Goal: Task Accomplishment & Management: Complete application form

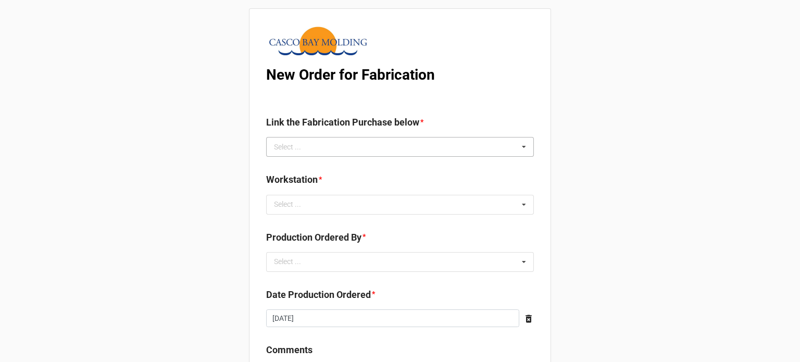
click at [300, 147] on div "Select ..." at bounding box center [293, 147] width 45 height 12
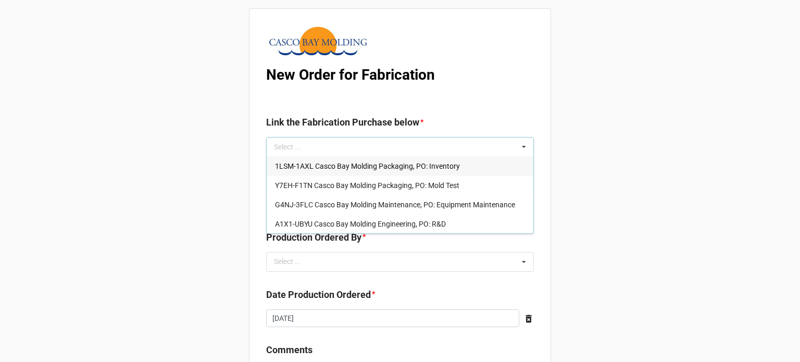
drag, startPoint x: 334, startPoint y: 166, endPoint x: 314, endPoint y: 178, distance: 23.3
click at [334, 166] on span "1LSM-1AXL Casco Bay Molding Packaging, PO: Inventory" at bounding box center [367, 166] width 185 height 8
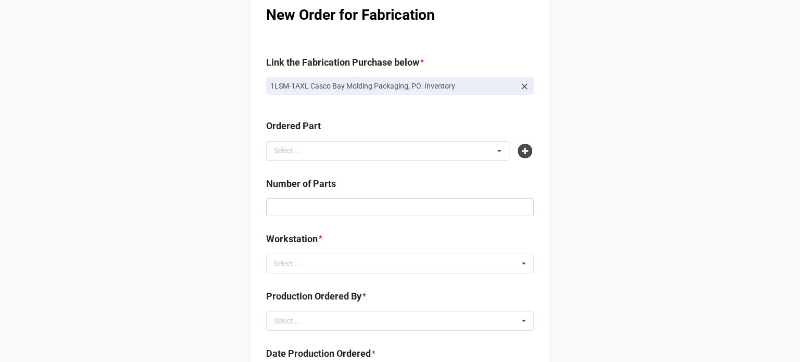
scroll to position [104, 0]
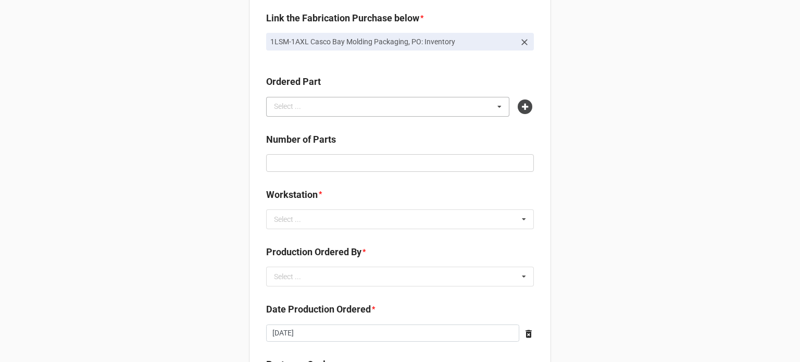
click at [396, 108] on div "Select ... No results found." at bounding box center [387, 107] width 243 height 20
type input "chomerics"
click at [387, 123] on span "Z72R-MDCN Chomerics Pancake Natural" at bounding box center [341, 126] width 132 height 8
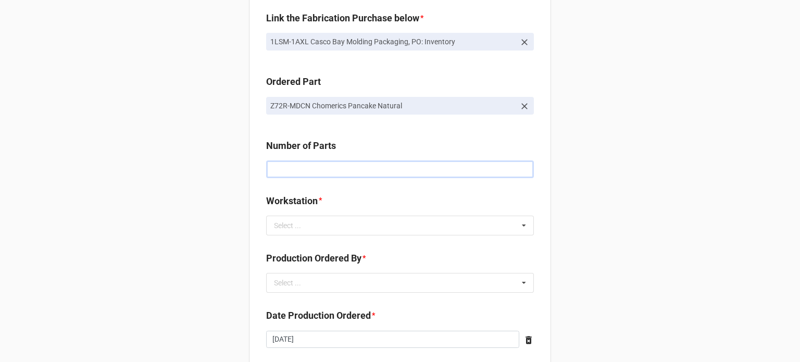
click at [296, 177] on input "text" at bounding box center [400, 169] width 268 height 18
type input "3500"
click at [281, 231] on div "Select ..." at bounding box center [293, 225] width 45 height 12
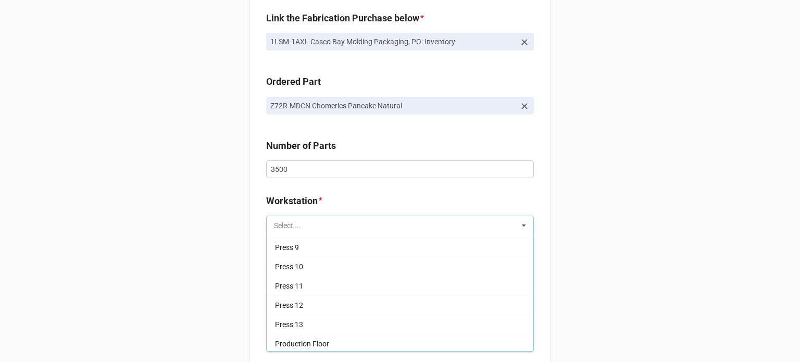
scroll to position [0, 0]
click at [384, 229] on div "Select ... Press 1 Press 3 Press 4 Press 5 Press 6 Press 7 Press 8 Press 9 Pres…" at bounding box center [400, 226] width 268 height 20
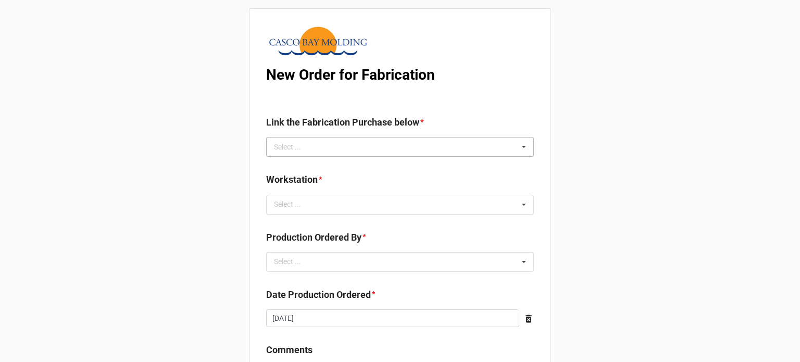
click at [289, 149] on div "Select ..." at bounding box center [293, 147] width 45 height 12
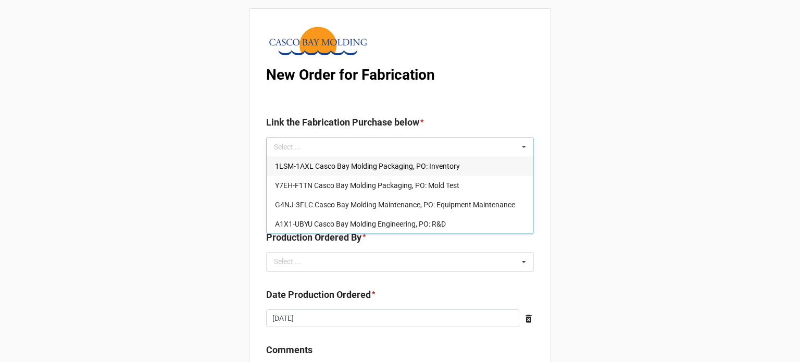
click at [292, 167] on span "1LSM-1AXL Casco Bay Molding Packaging, PO: Inventory" at bounding box center [367, 166] width 185 height 8
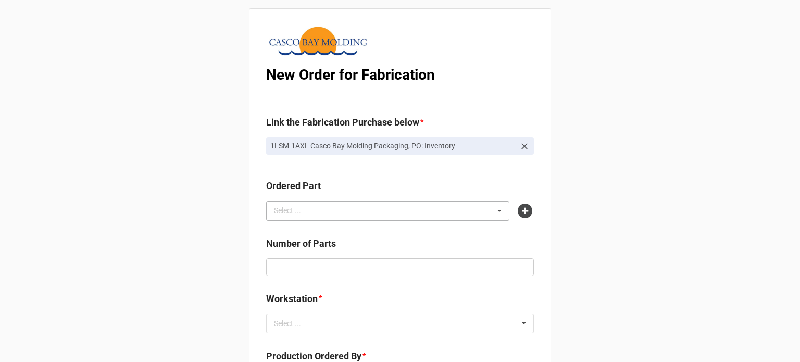
click at [292, 205] on div "Select ..." at bounding box center [293, 211] width 45 height 12
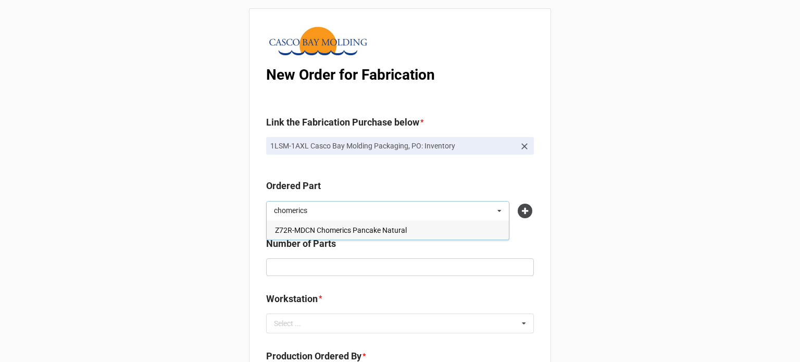
type input "chomerics"
click at [301, 232] on span "Z72R-MDCN Chomerics Pancake Natural" at bounding box center [341, 230] width 132 height 8
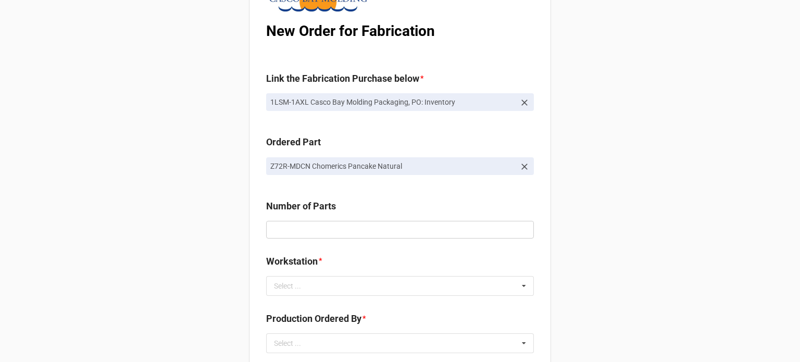
scroll to position [104, 0]
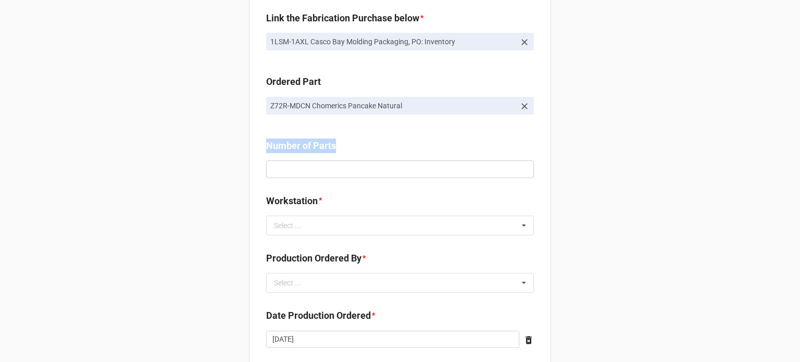
click at [290, 176] on div "Number of Parts" at bounding box center [400, 162] width 268 height 47
click at [298, 167] on input "text" at bounding box center [400, 169] width 268 height 18
type input "3500"
click at [298, 228] on div "Select ..." at bounding box center [293, 225] width 45 height 12
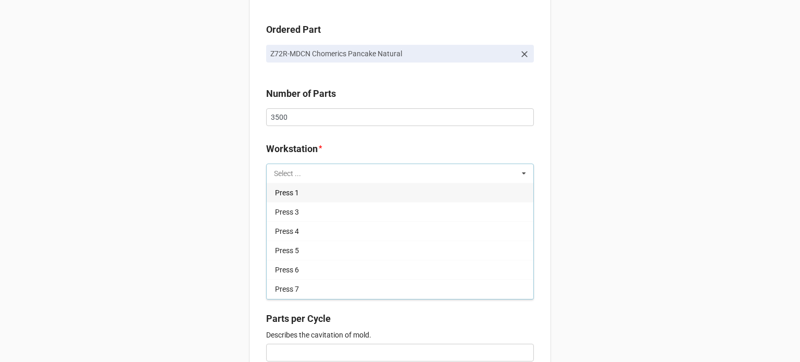
scroll to position [52, 0]
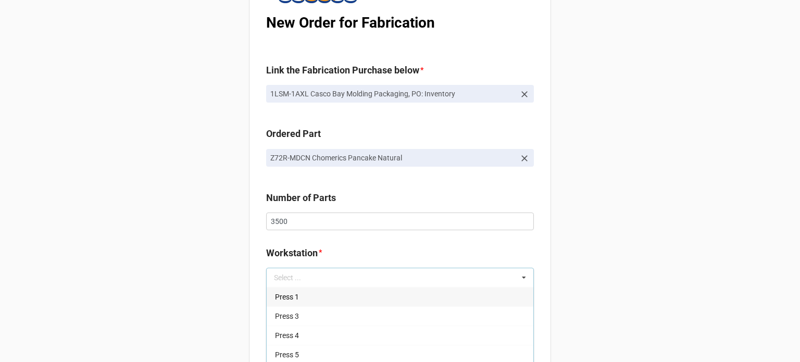
click at [278, 275] on div "Select ..." at bounding box center [293, 277] width 45 height 12
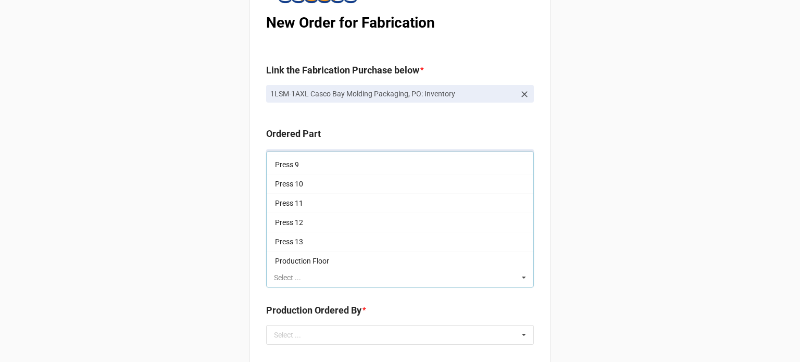
scroll to position [0, 0]
drag, startPoint x: 184, startPoint y: 216, endPoint x: 182, endPoint y: 210, distance: 5.8
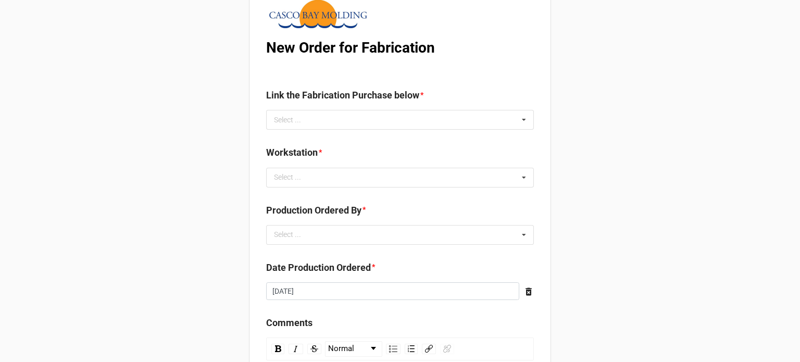
scroll to position [52, 0]
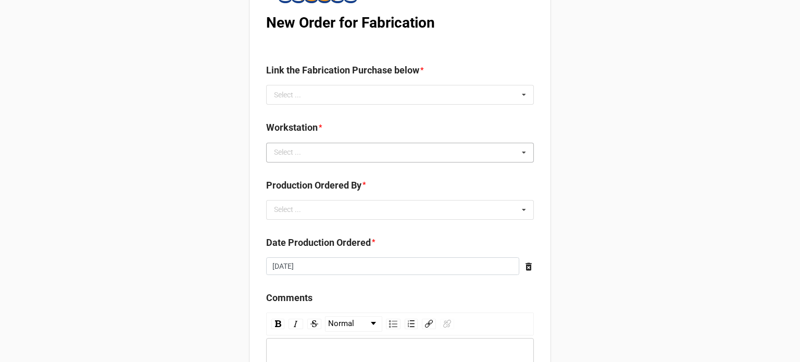
click at [293, 144] on div "Select ... No results found." at bounding box center [400, 153] width 268 height 20
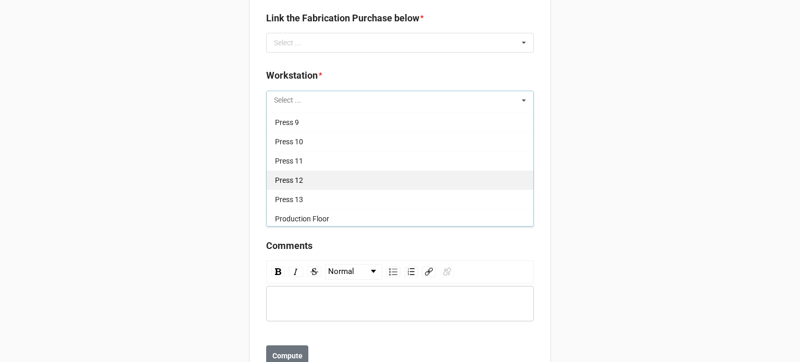
scroll to position [0, 0]
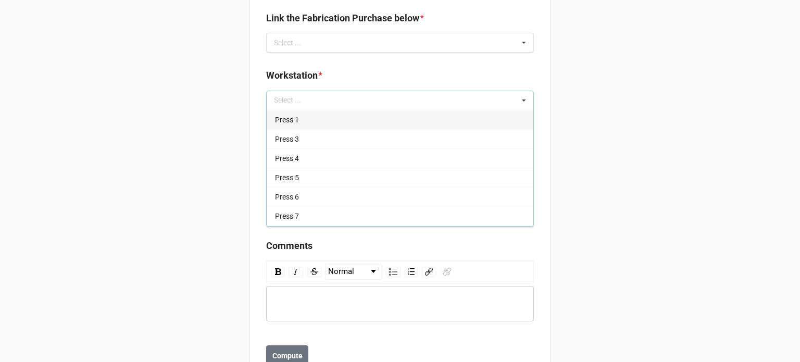
click at [211, 126] on div "New Order for Fabrication Link the Fabrication Purchase below * Select ... No r…" at bounding box center [400, 148] width 800 height 505
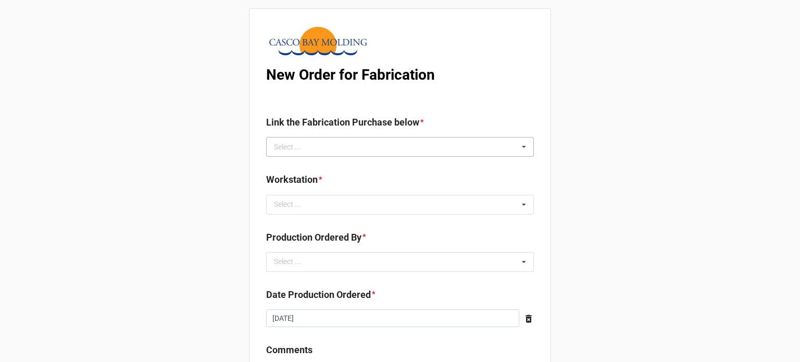
click at [379, 152] on div "Select ... No results found." at bounding box center [400, 147] width 268 height 20
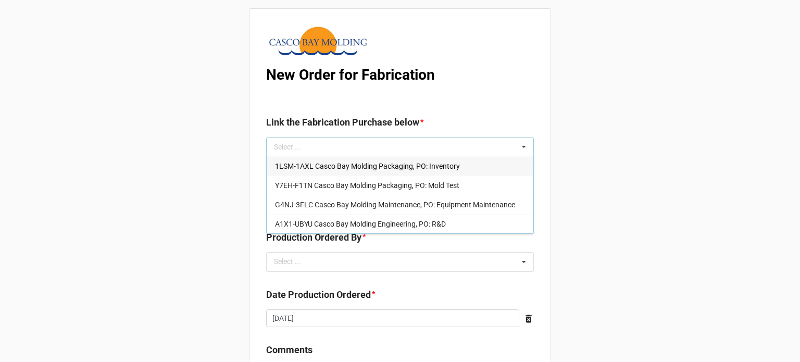
click at [198, 103] on div "New Order for Fabrication Link the Fabrication Purchase below * Select ... 1LSM…" at bounding box center [400, 252] width 800 height 505
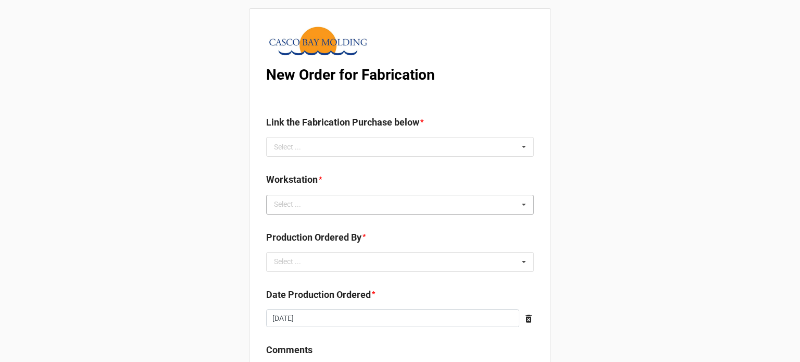
click at [322, 202] on div "Select ... Press 1 Press 3 Press 4 Press 5 Press 6 Press 7 Press 8 Press 9 Pres…" at bounding box center [400, 205] width 268 height 20
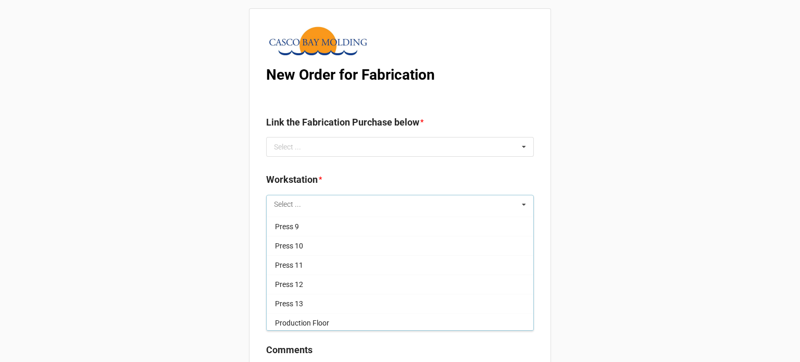
scroll to position [142, 0]
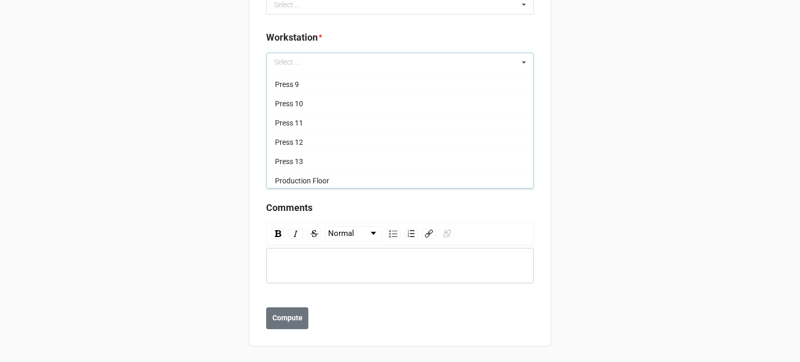
click at [178, 152] on div "New Order for Fabrication Link the Fabrication Purchase below * Select ... 1LSM…" at bounding box center [400, 110] width 800 height 505
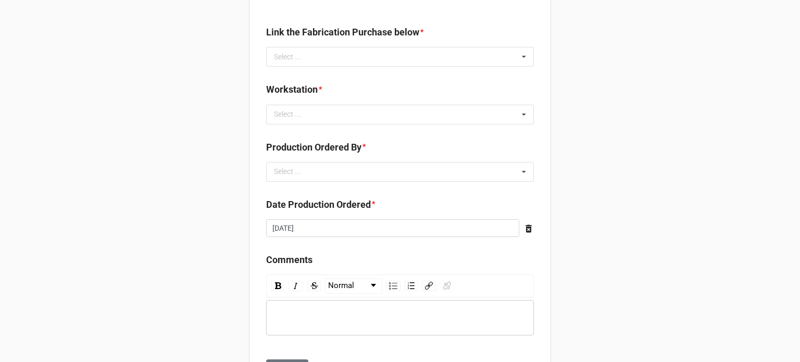
scroll to position [0, 0]
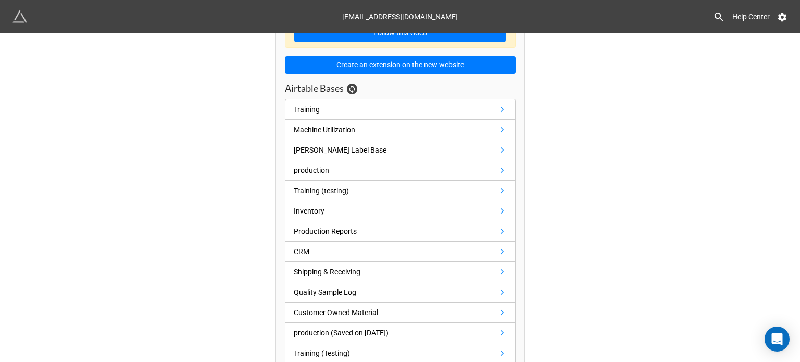
scroll to position [89, 0]
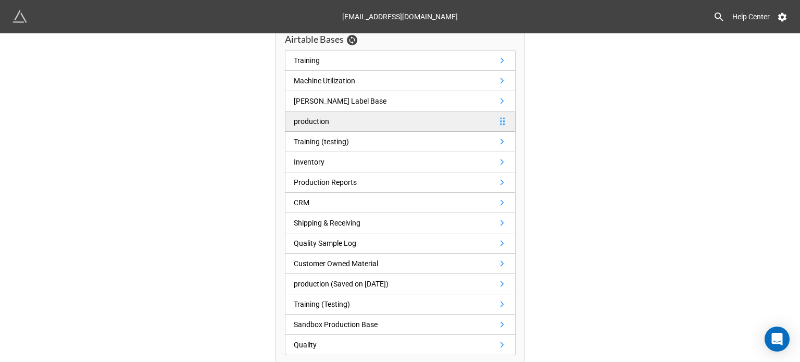
click at [399, 123] on link "production" at bounding box center [400, 121] width 231 height 20
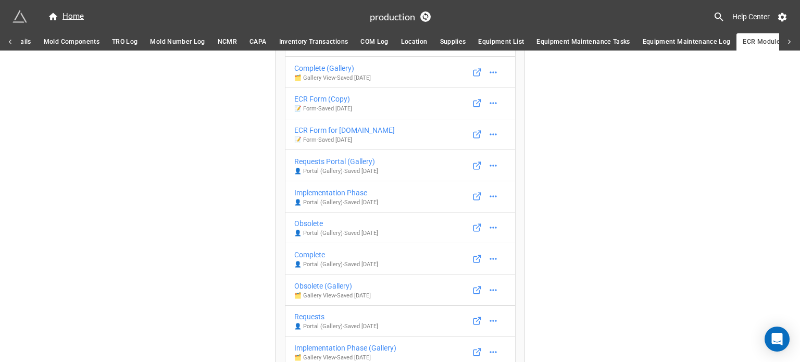
scroll to position [104, 0]
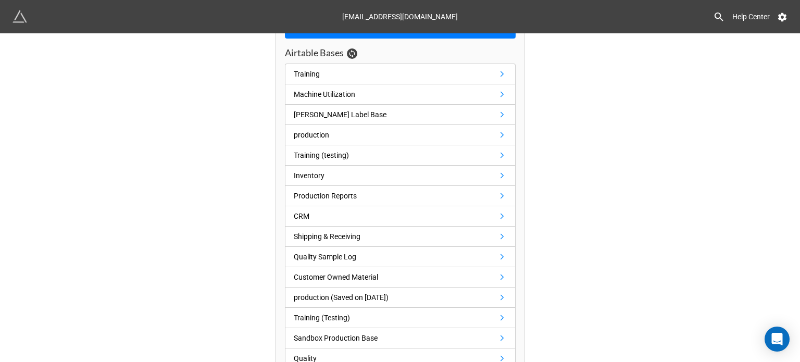
scroll to position [89, 0]
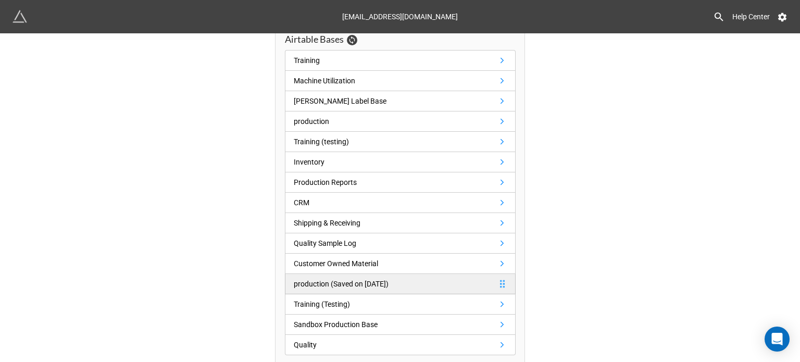
click at [337, 283] on div "production (Saved on [DATE])" at bounding box center [341, 283] width 95 height 11
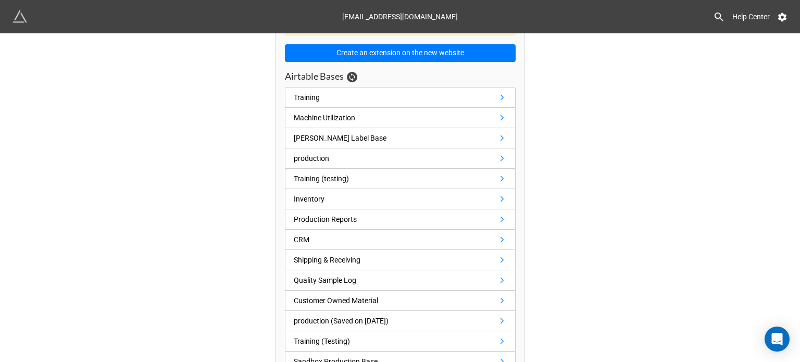
scroll to position [89, 0]
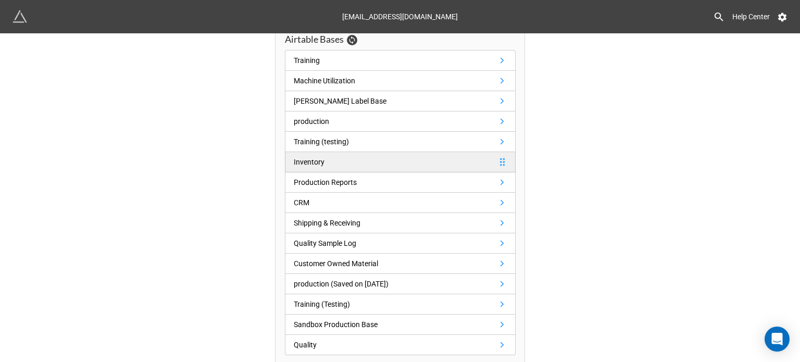
click at [289, 161] on link "Inventory" at bounding box center [400, 162] width 231 height 20
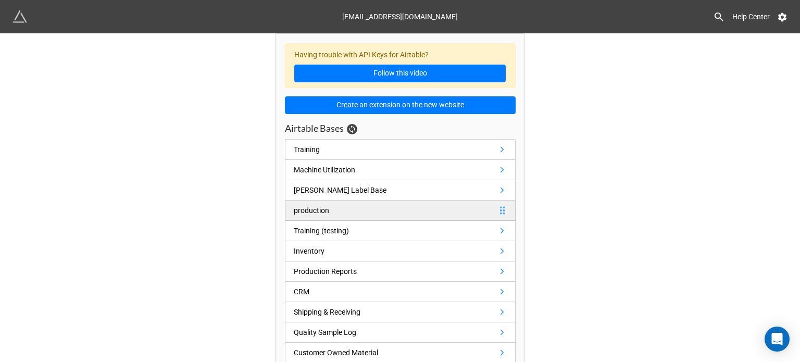
click at [303, 206] on div "production" at bounding box center [311, 210] width 35 height 11
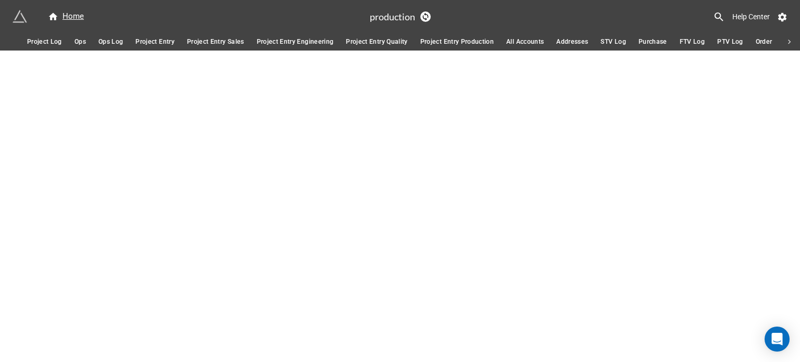
scroll to position [0, 1261]
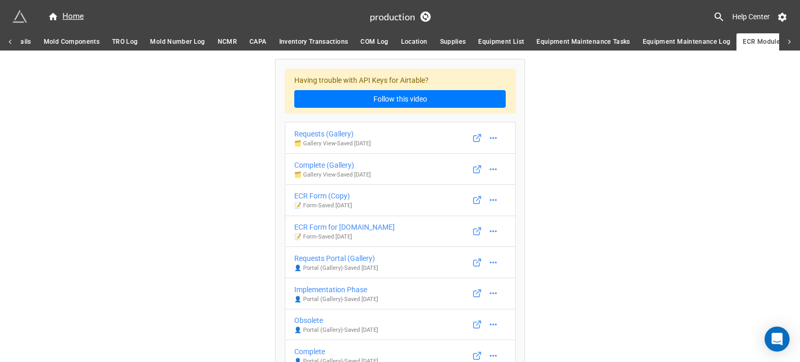
click at [6, 39] on icon at bounding box center [10, 42] width 9 height 9
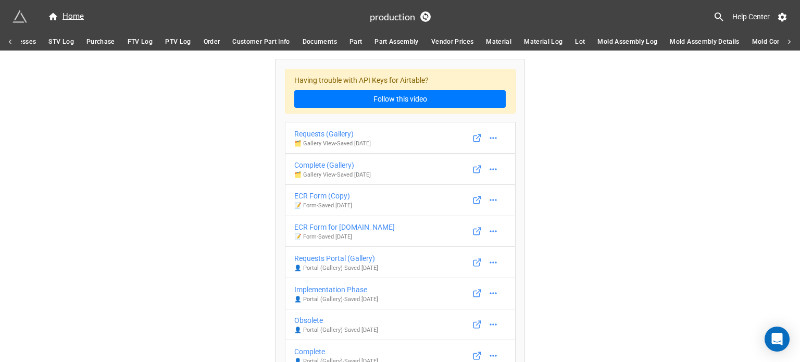
scroll to position [0, 502]
click at [264, 35] on link "Order" at bounding box center [261, 41] width 29 height 17
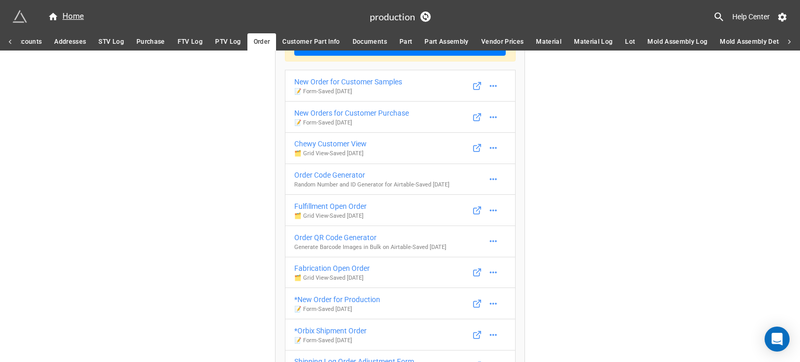
scroll to position [104, 0]
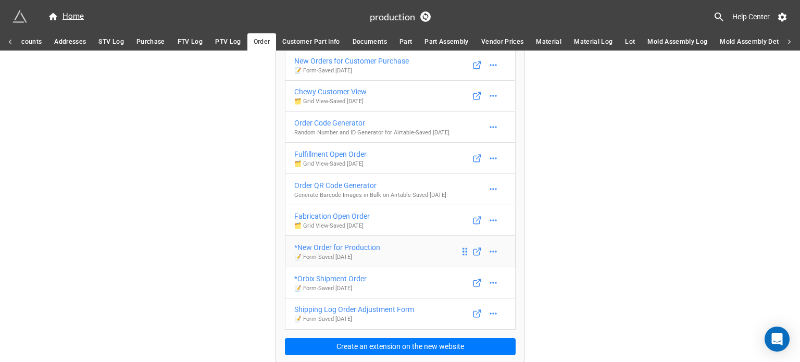
click at [348, 248] on div "*New Order for Production" at bounding box center [337, 247] width 86 height 11
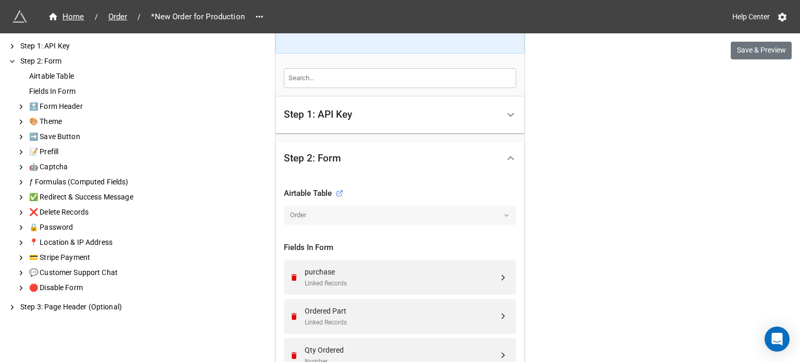
scroll to position [417, 0]
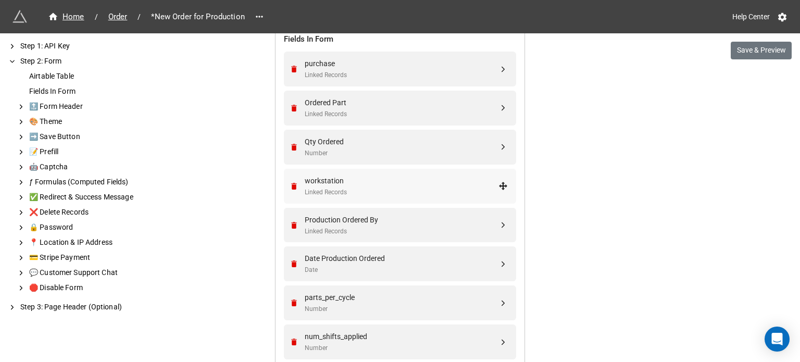
click at [365, 189] on div "Linked Records" at bounding box center [402, 193] width 194 height 10
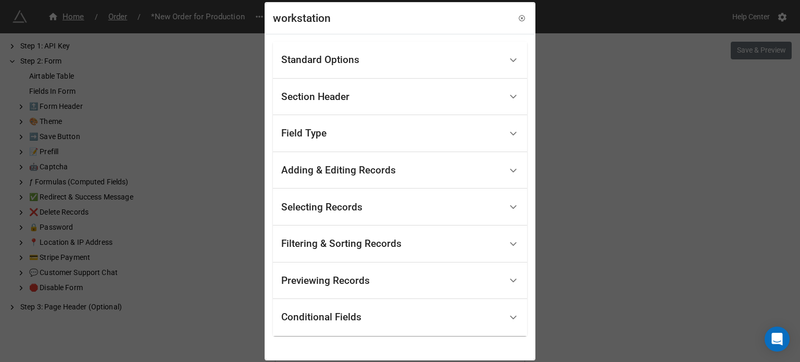
scroll to position [43, 0]
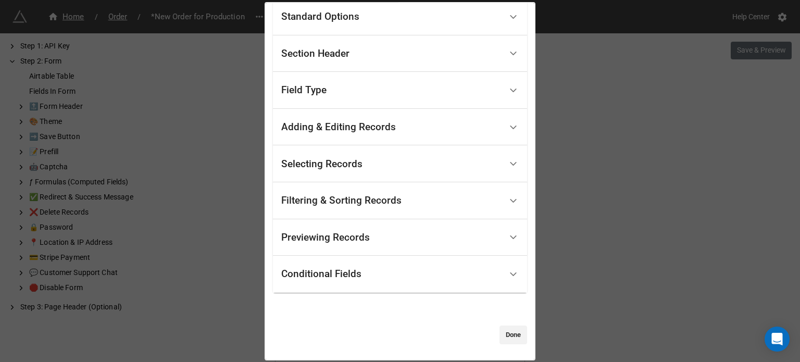
click at [376, 167] on div "Selecting Records" at bounding box center [391, 164] width 220 height 24
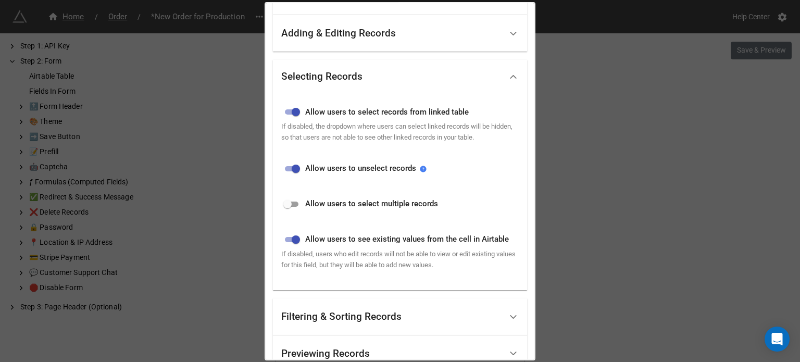
scroll to position [147, 0]
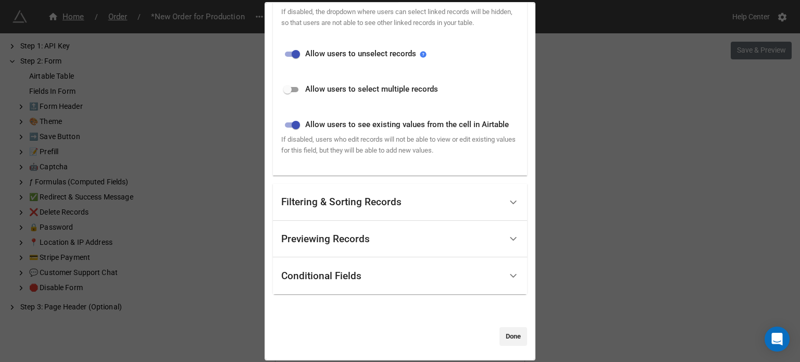
click at [433, 191] on div "Filtering & Sorting Records" at bounding box center [391, 202] width 220 height 24
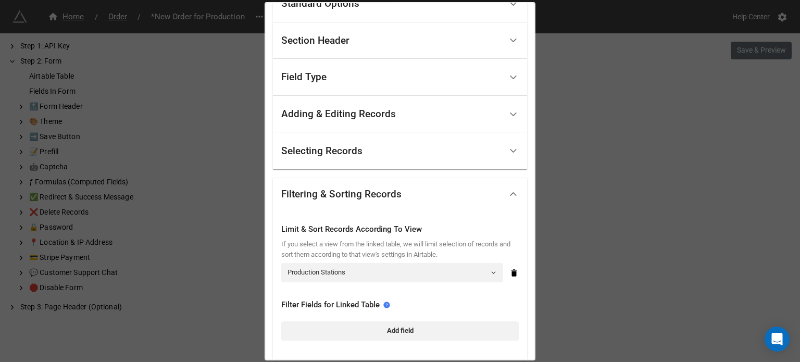
scroll to position [108, 0]
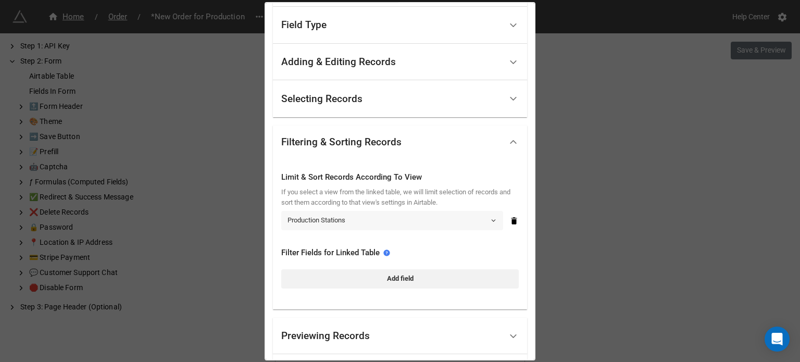
click at [490, 222] on icon at bounding box center [493, 220] width 7 height 7
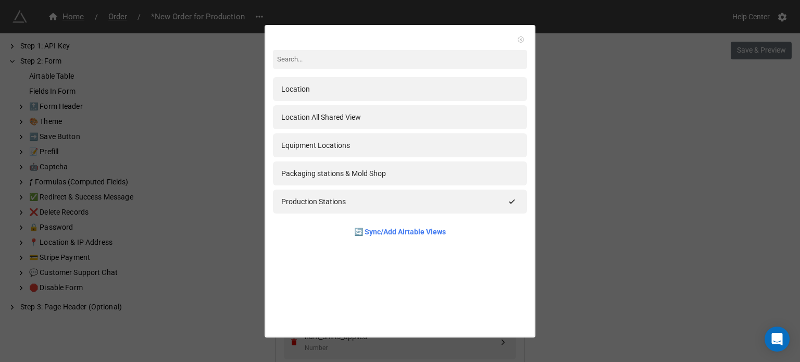
click at [517, 40] on icon at bounding box center [520, 39] width 7 height 7
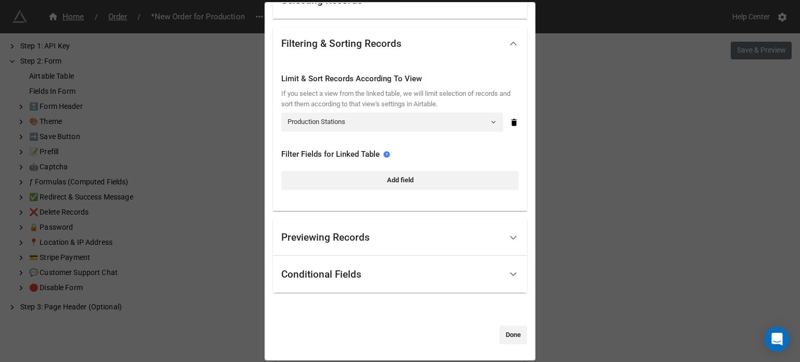
scroll to position [0, 0]
click at [384, 265] on div "Conditional Fields" at bounding box center [391, 274] width 220 height 24
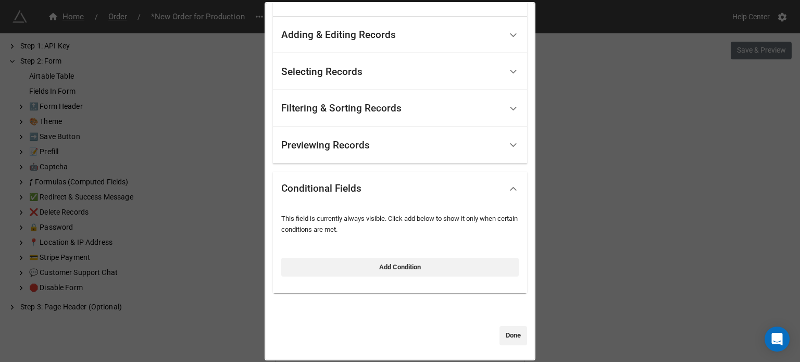
scroll to position [136, 0]
click at [378, 183] on div "Conditional Fields" at bounding box center [391, 188] width 220 height 24
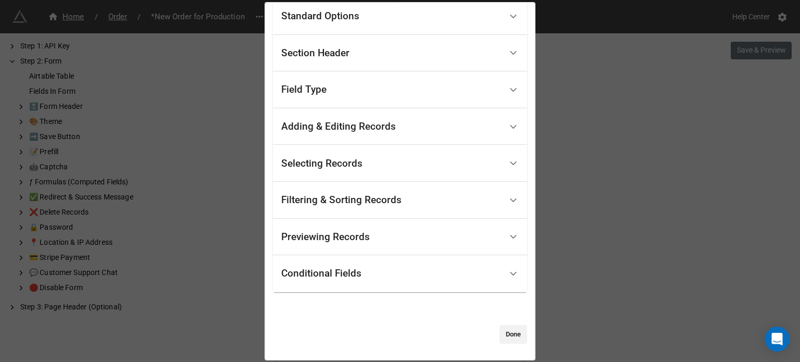
click at [380, 234] on div "Previewing Records" at bounding box center [391, 237] width 220 height 24
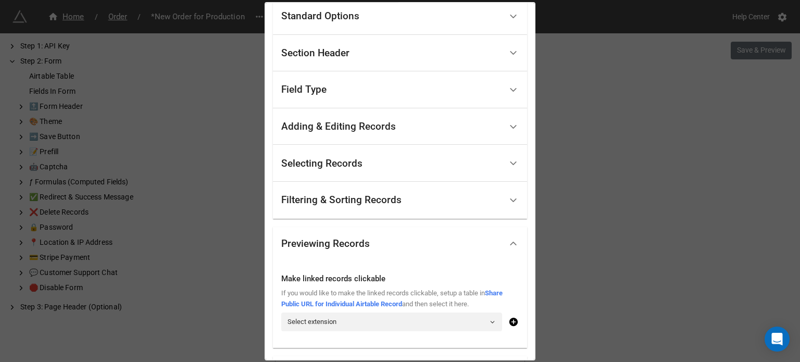
click at [379, 237] on div "Previewing Records" at bounding box center [391, 243] width 220 height 24
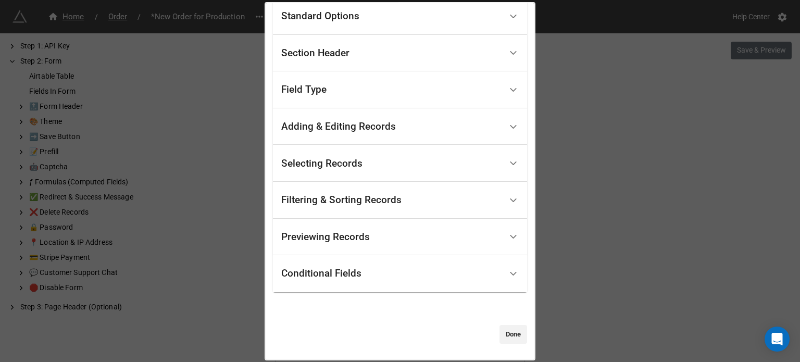
click at [388, 207] on div "Filtering & Sorting Records" at bounding box center [391, 200] width 220 height 24
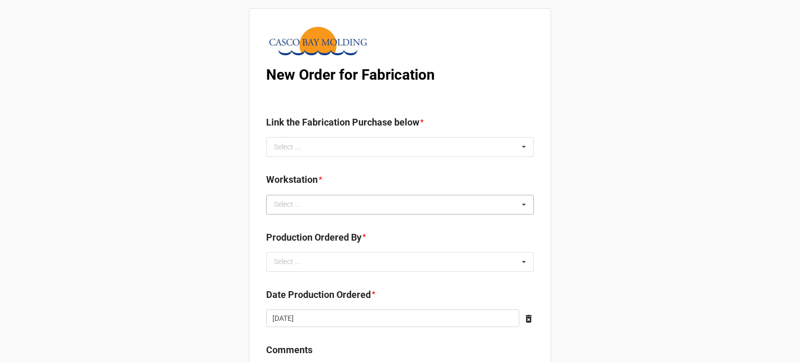
click at [284, 205] on div "Select ..." at bounding box center [293, 204] width 45 height 12
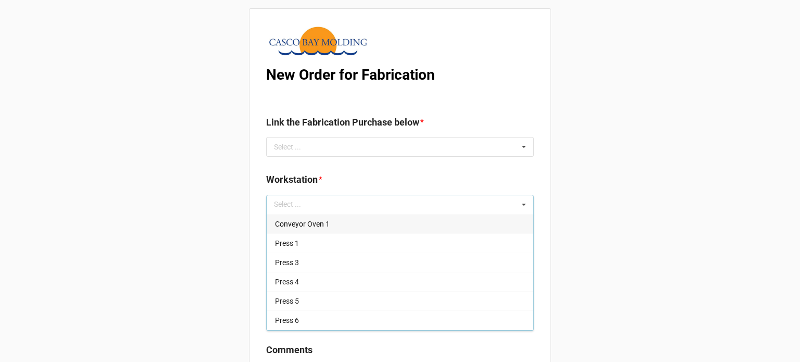
click at [202, 183] on div "New Order for Fabrication Link the Fabrication Purchase below * Select ... No r…" at bounding box center [400, 252] width 800 height 505
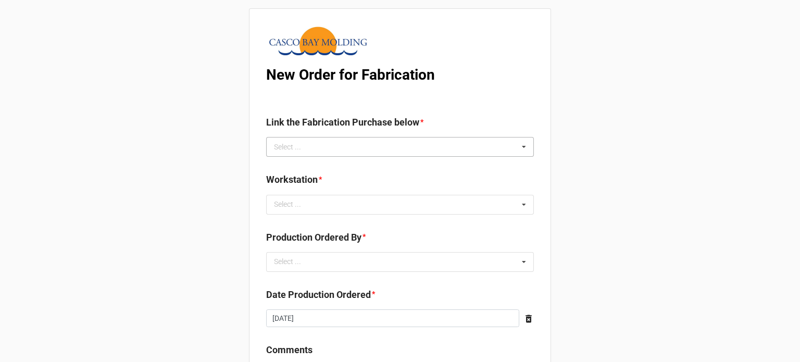
click at [281, 144] on div "Select ..." at bounding box center [293, 147] width 45 height 12
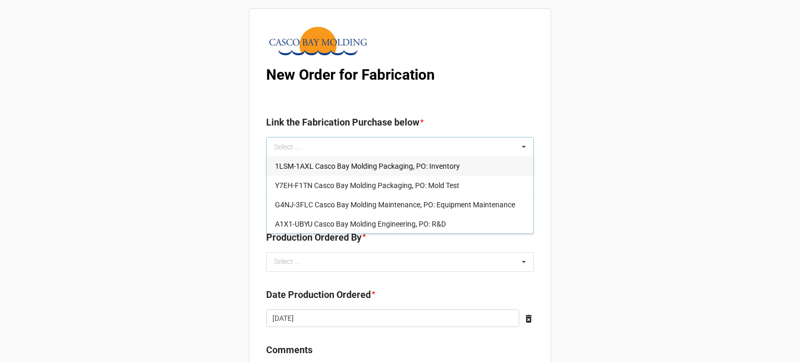
click at [352, 166] on span "1LSM-1AXL Casco Bay Molding Packaging, PO: Inventory" at bounding box center [367, 166] width 185 height 8
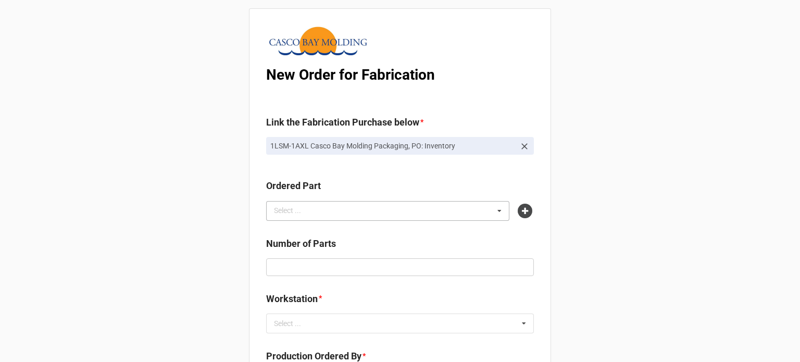
click at [327, 214] on div "Select ... No results found." at bounding box center [387, 211] width 243 height 20
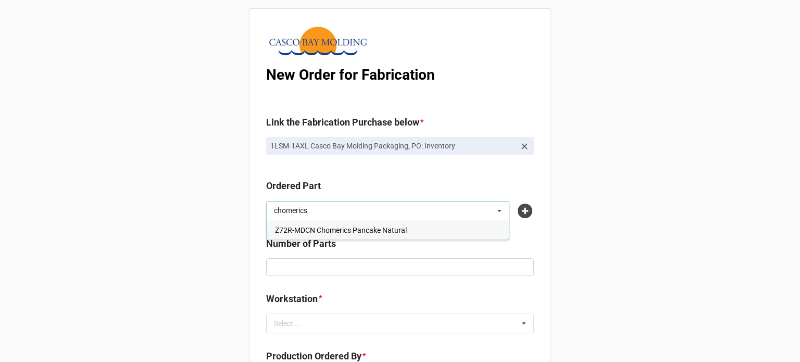
type input "chomerics"
click at [321, 229] on span "Z72R-MDCN Chomerics Pancake Natural" at bounding box center [341, 230] width 132 height 8
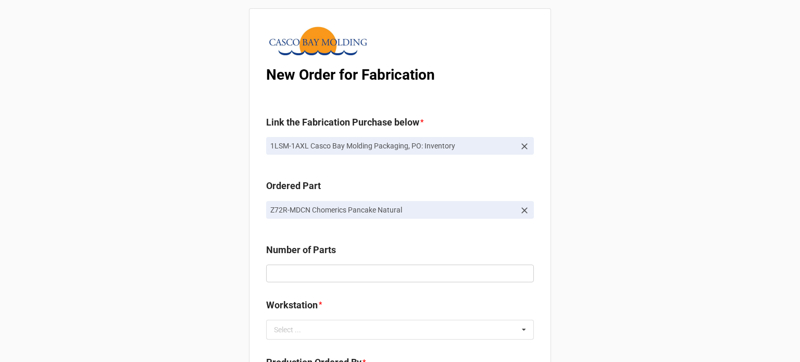
scroll to position [104, 0]
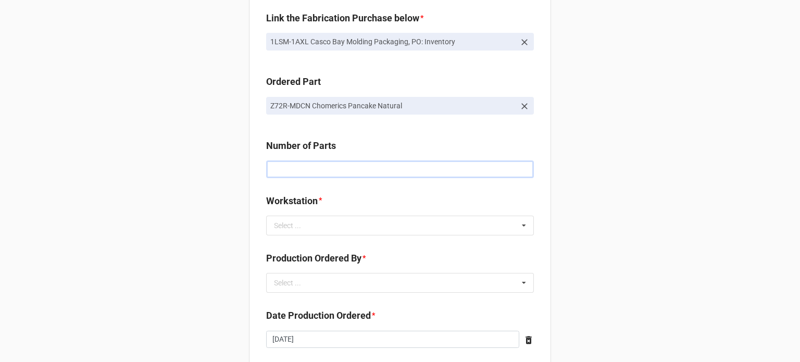
click at [285, 164] on input "text" at bounding box center [400, 169] width 268 height 18
type input "3500"
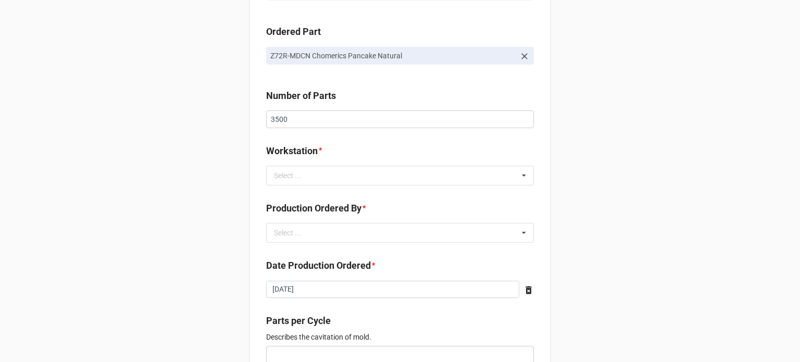
scroll to position [156, 0]
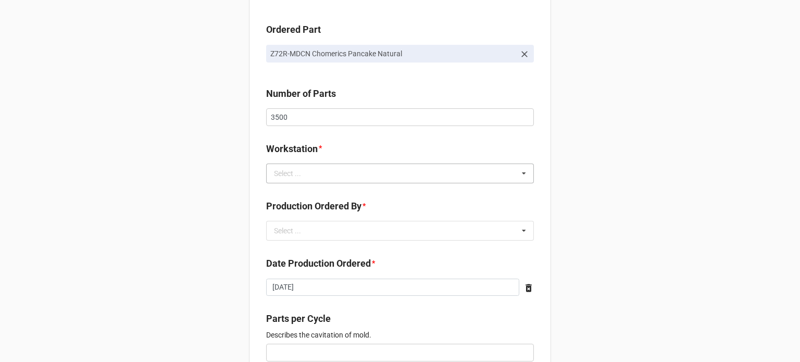
click at [290, 176] on div "Select ..." at bounding box center [293, 173] width 45 height 12
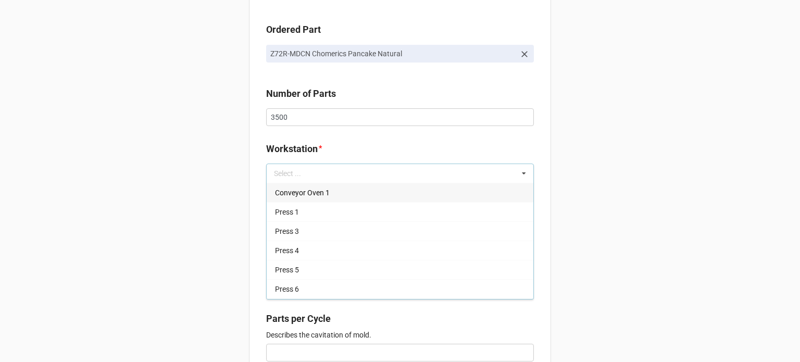
click at [290, 197] on span "Conveyor Oven 1" at bounding box center [302, 193] width 55 height 8
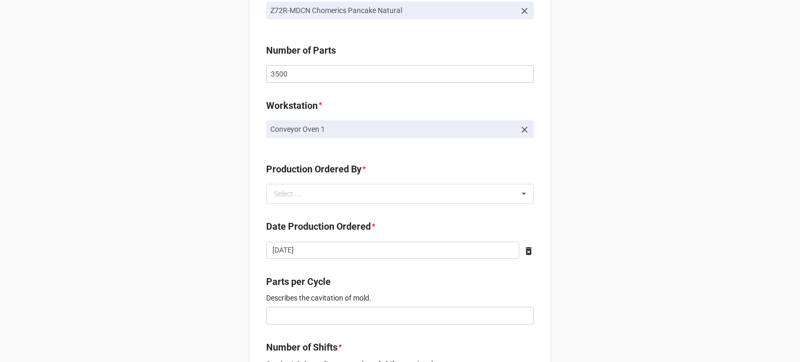
scroll to position [260, 0]
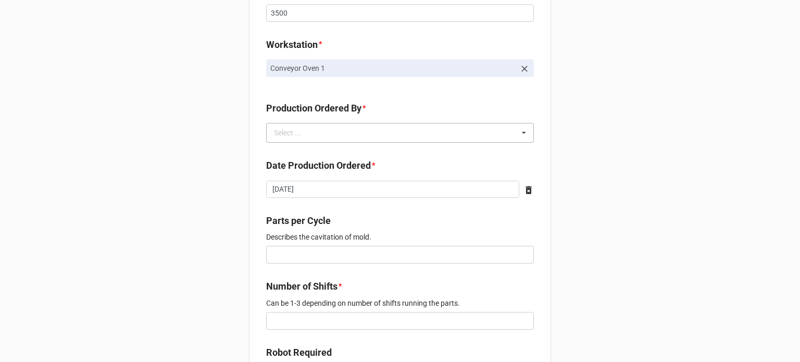
click at [300, 134] on div "Select ..." at bounding box center [293, 133] width 45 height 12
click at [293, 153] on span "Brian James Wanders" at bounding box center [303, 152] width 56 height 8
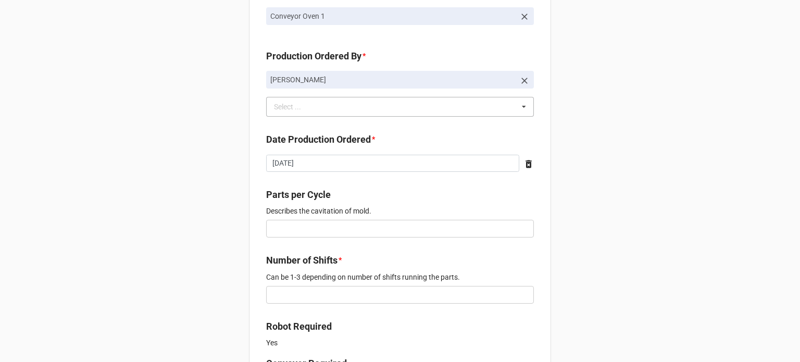
scroll to position [365, 0]
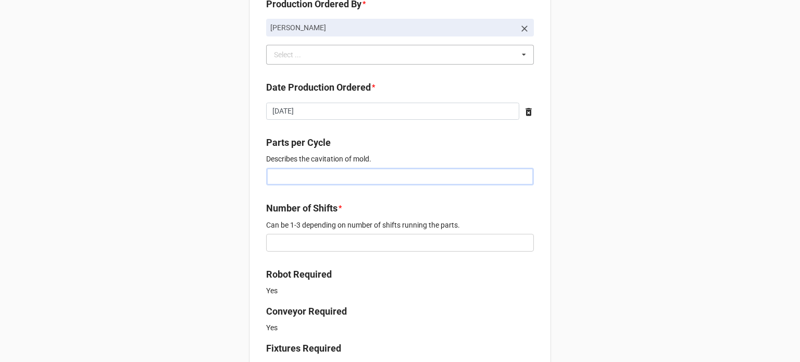
click at [284, 178] on input "text" at bounding box center [400, 177] width 268 height 18
click at [246, 184] on div "New Order for Fabrication Link the Fabrication Purchase below * 1LSM-1AXL Casco…" at bounding box center [400, 299] width 800 height 1329
click at [290, 242] on input "text" at bounding box center [400, 243] width 268 height 18
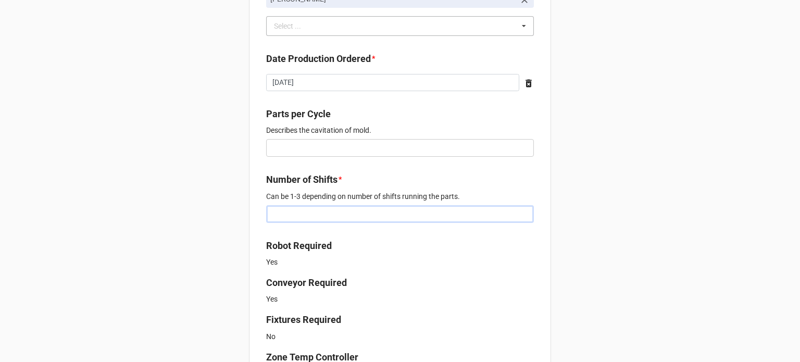
scroll to position [417, 0]
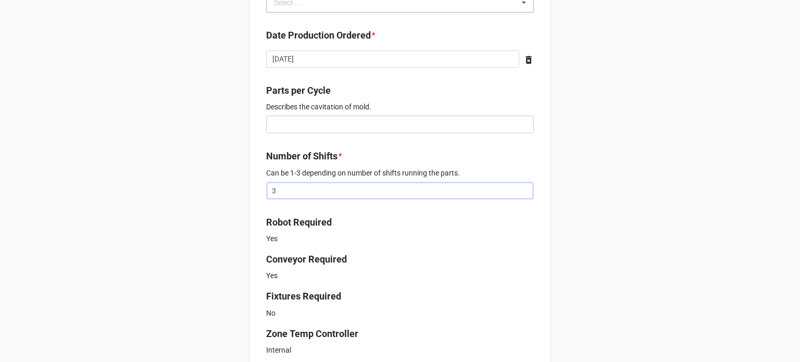
type input "3"
drag, startPoint x: 259, startPoint y: 160, endPoint x: 277, endPoint y: 133, distance: 31.9
click at [271, 142] on div "New Order for Fabrication Link the Fabrication Purchase below * 1LSM-1AXL Casco…" at bounding box center [400, 247] width 800 height 1329
click at [282, 124] on input "text" at bounding box center [400, 125] width 268 height 18
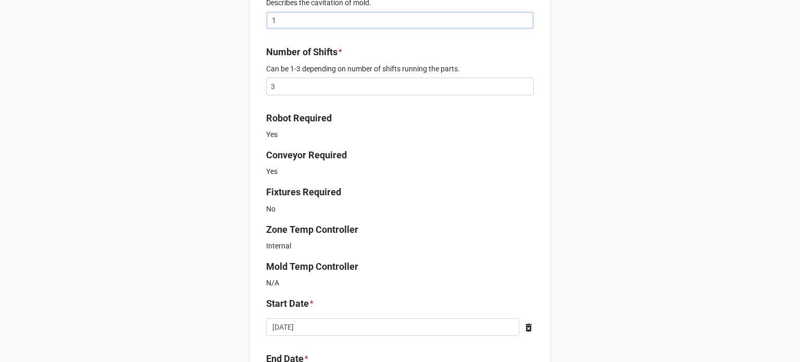
scroll to position [625, 0]
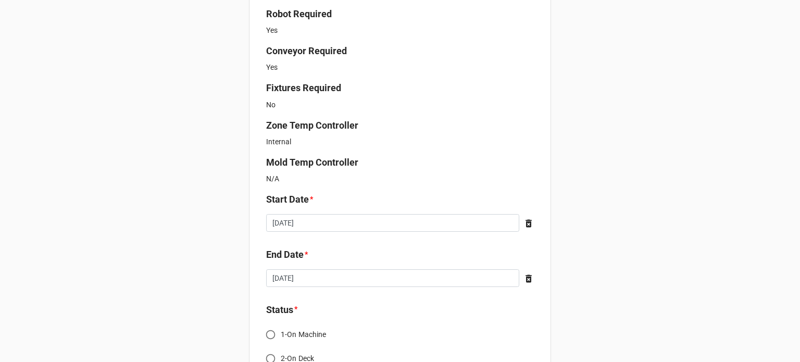
type input "1"
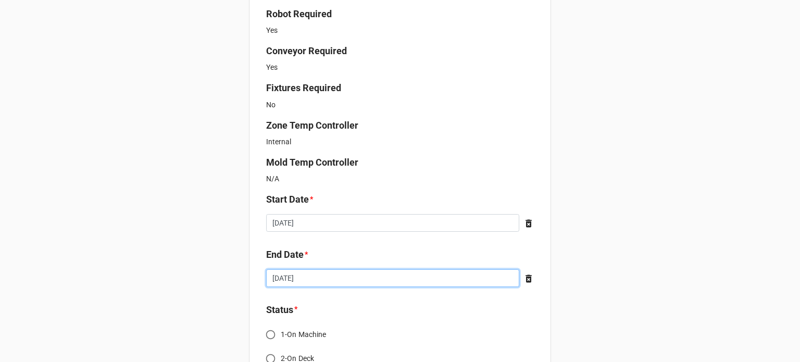
click at [325, 283] on input "2025-09-08" at bounding box center [392, 278] width 253 height 18
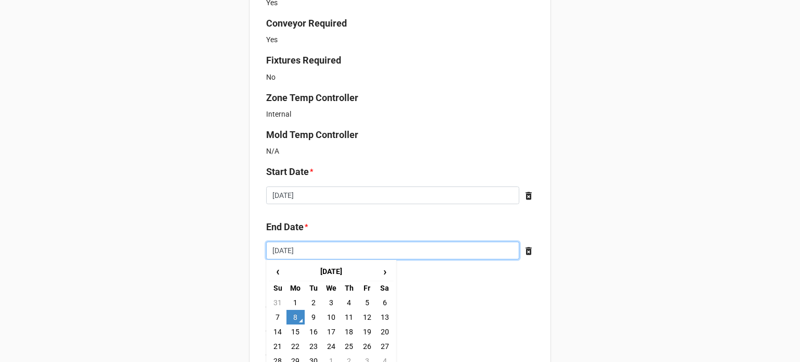
scroll to position [677, 0]
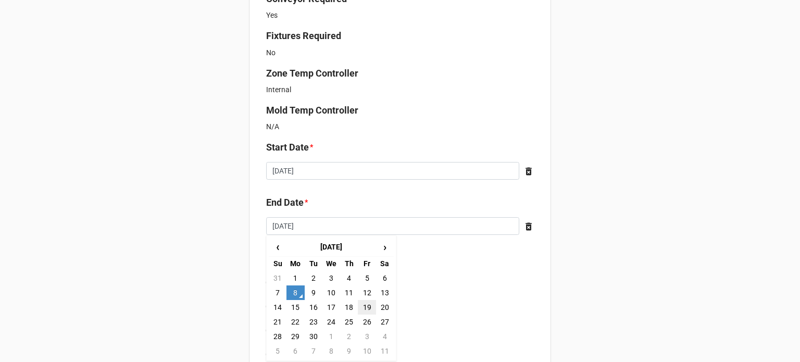
click at [361, 304] on td "19" at bounding box center [367, 307] width 18 height 15
type input "2025-09-19"
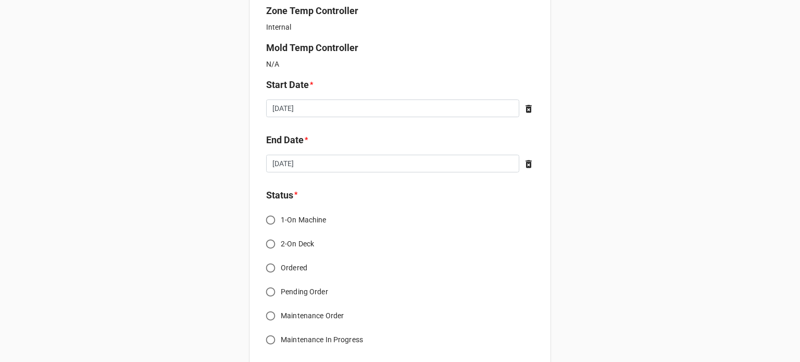
scroll to position [781, 0]
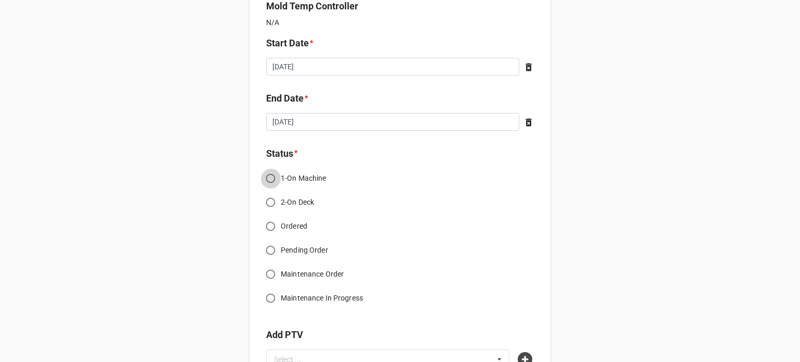
click at [264, 175] on input "1-On Machine" at bounding box center [270, 178] width 20 height 20
radio input "true"
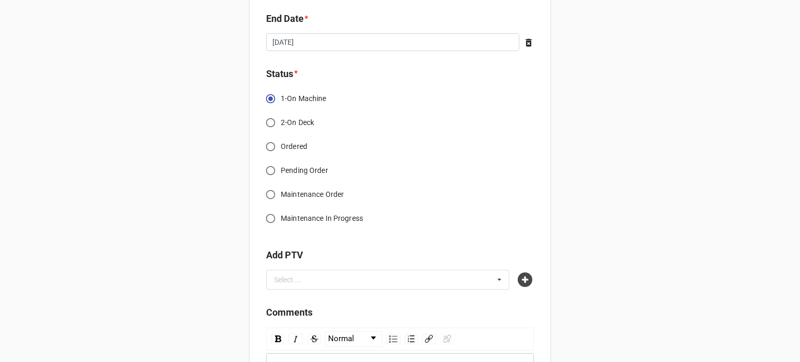
scroll to position [938, 0]
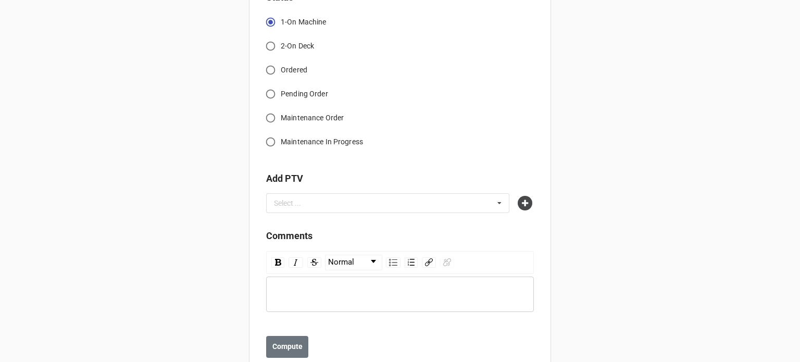
click at [518, 196] on div at bounding box center [526, 203] width 17 height 15
click at [520, 204] on icon at bounding box center [525, 203] width 15 height 15
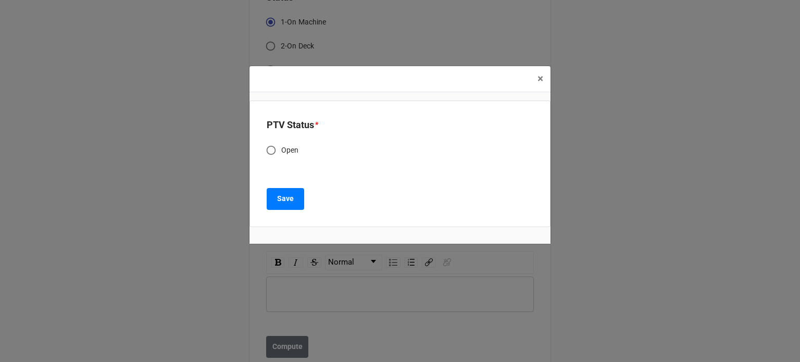
click at [285, 148] on span "Open" at bounding box center [290, 150] width 18 height 11
click at [281, 148] on input "Open" at bounding box center [271, 150] width 20 height 20
radio input "true"
click at [286, 202] on b "Save" at bounding box center [285, 198] width 17 height 11
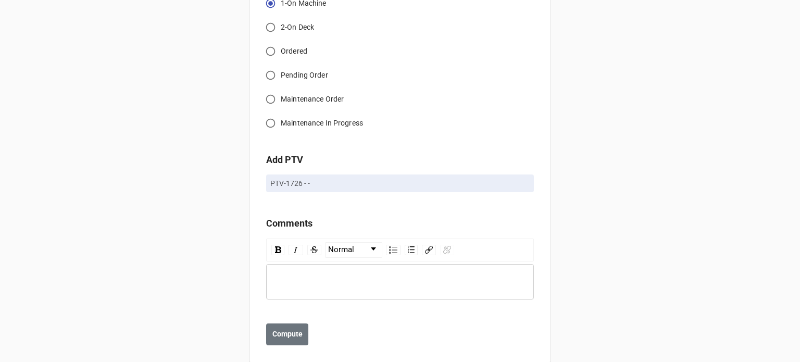
scroll to position [972, 0]
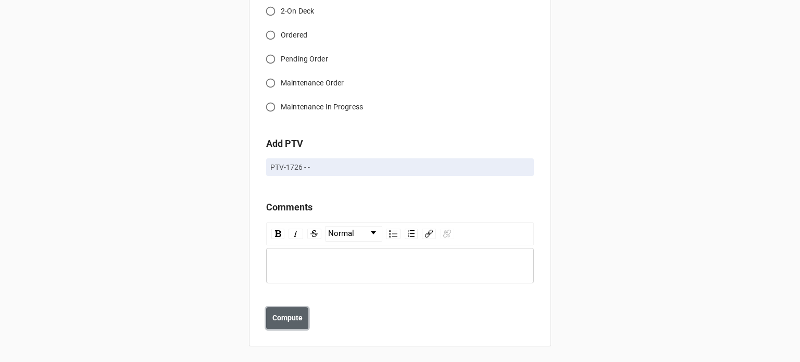
click at [275, 316] on b "Compute" at bounding box center [287, 318] width 30 height 11
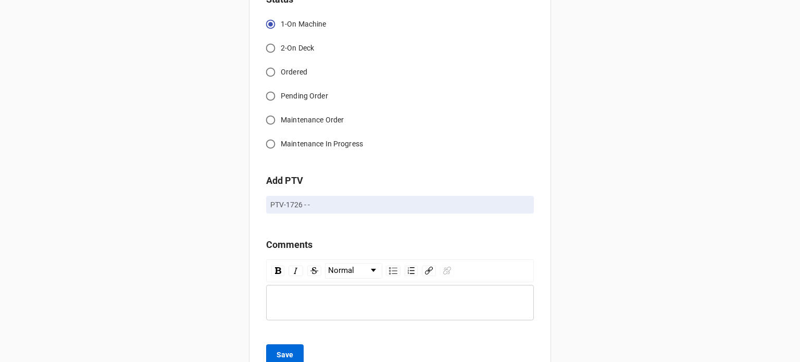
scroll to position [1009, 0]
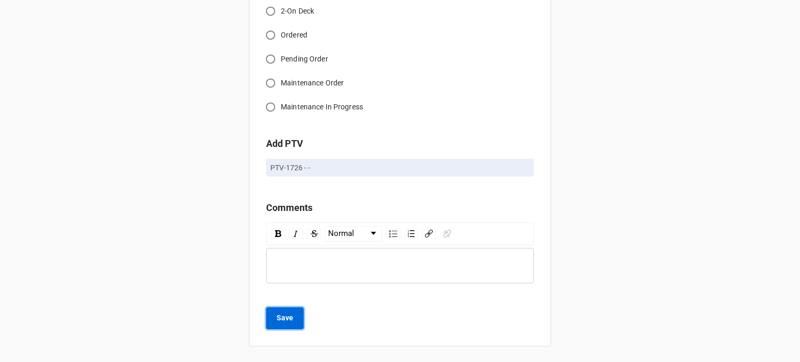
click at [280, 318] on b "Save" at bounding box center [285, 318] width 17 height 11
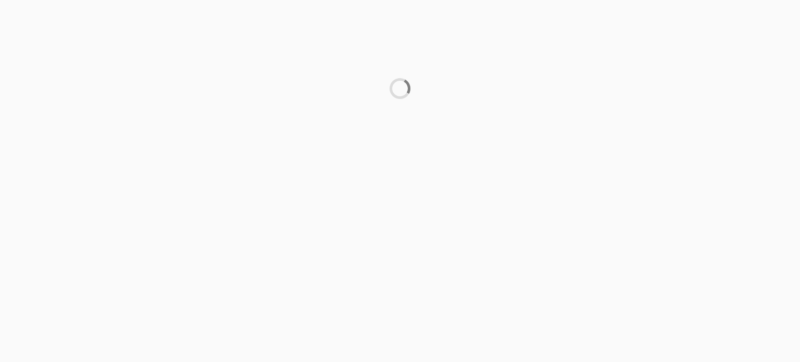
scroll to position [0, 0]
